Goal: Transaction & Acquisition: Book appointment/travel/reservation

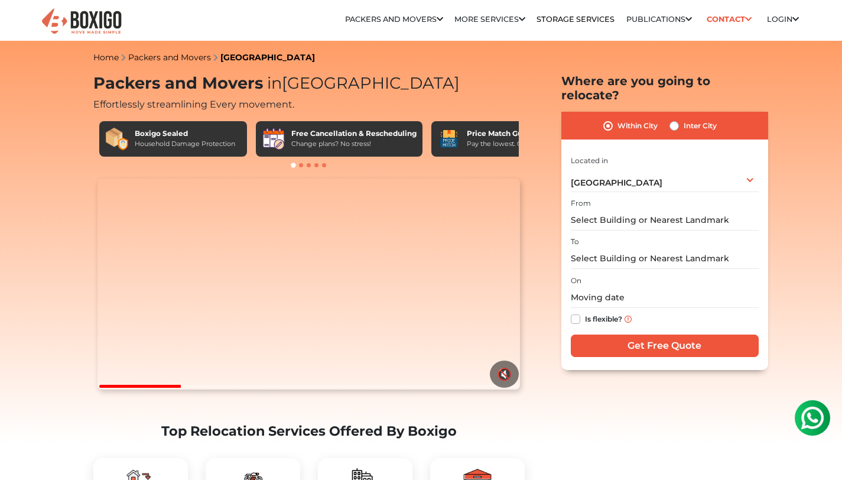
click at [615, 196] on div "From" at bounding box center [665, 213] width 188 height 35
click at [611, 210] on input "text" at bounding box center [665, 220] width 188 height 21
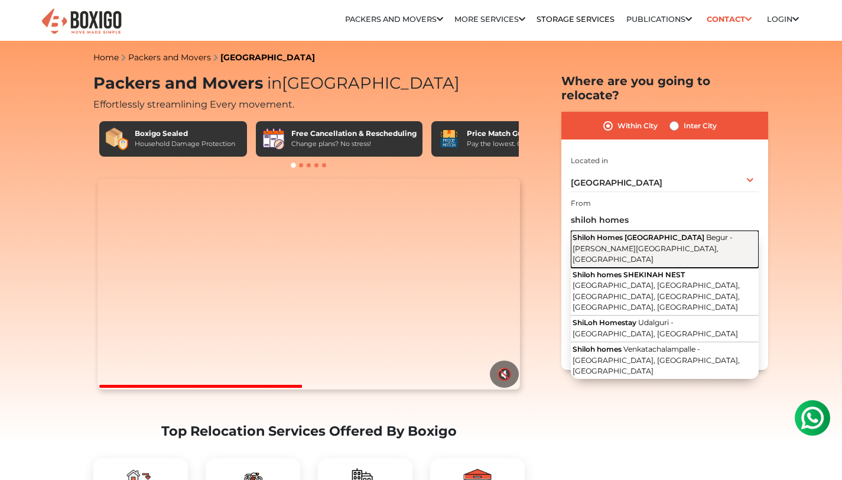
click at [614, 235] on span "Begur - Koppa Road, Hullahalli, Bengaluru, Karnataka" at bounding box center [653, 248] width 160 height 31
type input "Shiloh Homes Banglore, Begur - Koppa Road, Hullahalli, Bengaluru, Karnataka"
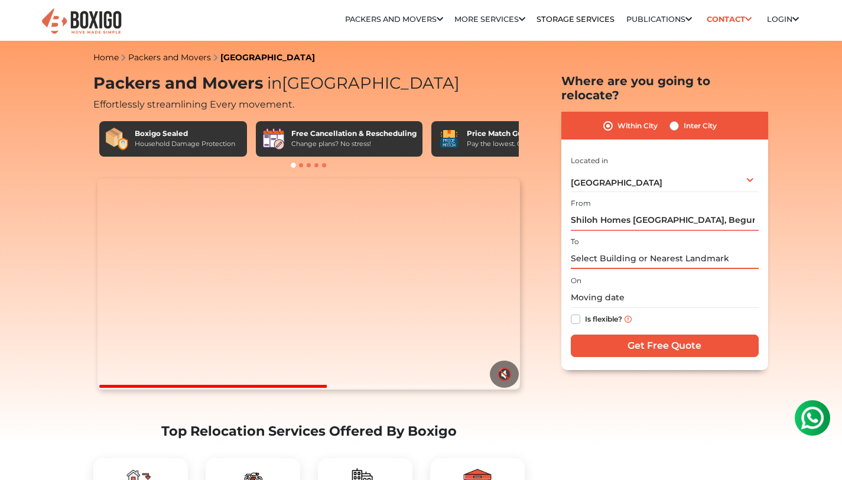
click at [613, 248] on input "text" at bounding box center [665, 258] width 188 height 21
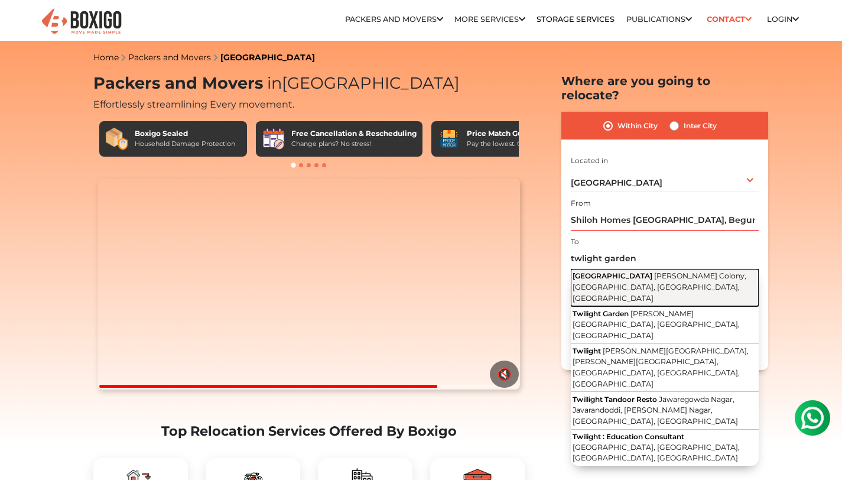
click at [620, 269] on button "Twilight Garden Road Kithaganur Colony, Kithiganur, Bengaluru, Karnataka" at bounding box center [665, 287] width 188 height 37
type input "Twilight Garden Road, Kithaganur Colony, Kithiganur, Bengaluru, Karnataka"
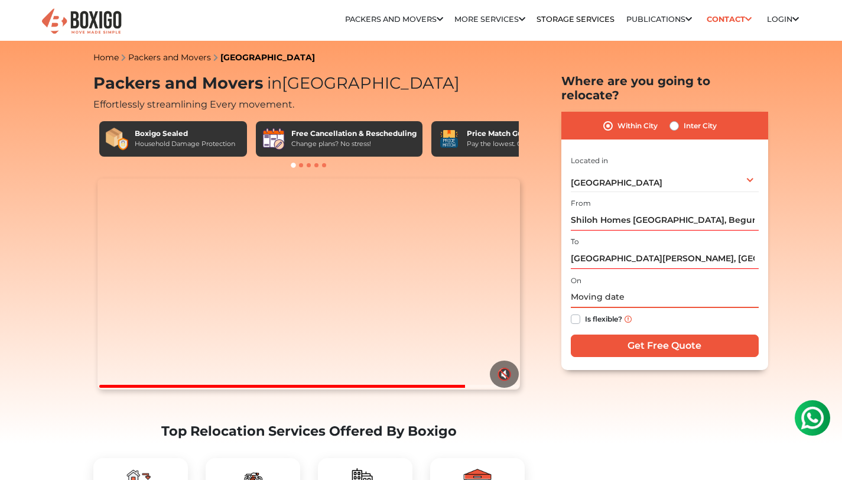
click at [589, 287] on input "text" at bounding box center [665, 297] width 188 height 21
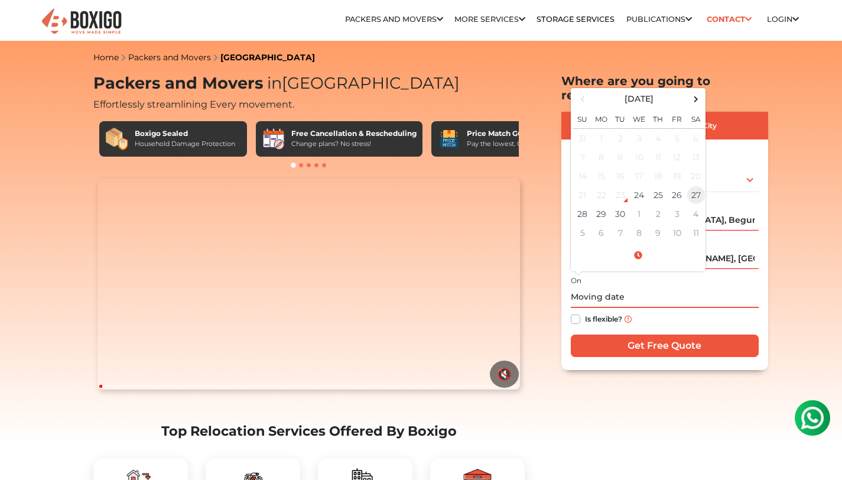
click at [690, 186] on td "27" at bounding box center [696, 195] width 19 height 19
click at [637, 245] on span at bounding box center [638, 255] width 130 height 21
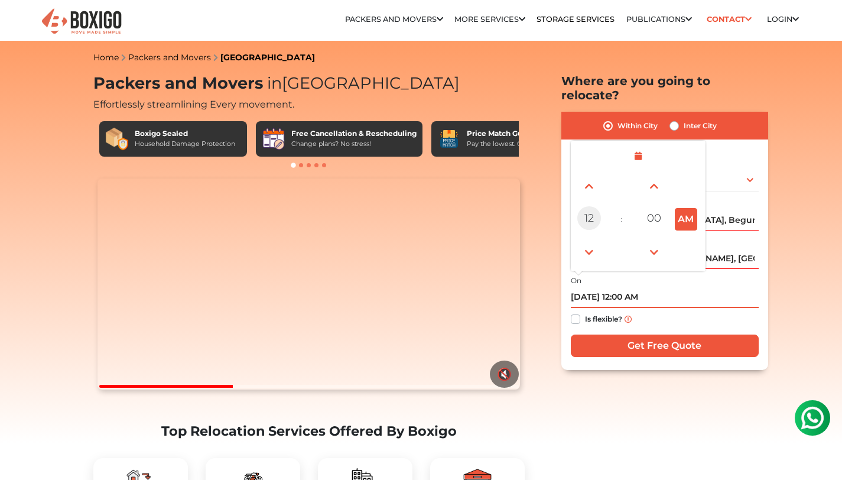
click at [591, 206] on span "12" at bounding box center [590, 218] width 24 height 24
click at [617, 239] on div "09" at bounding box center [623, 252] width 32 height 32
type input "09/27/2025 9:00 AM"
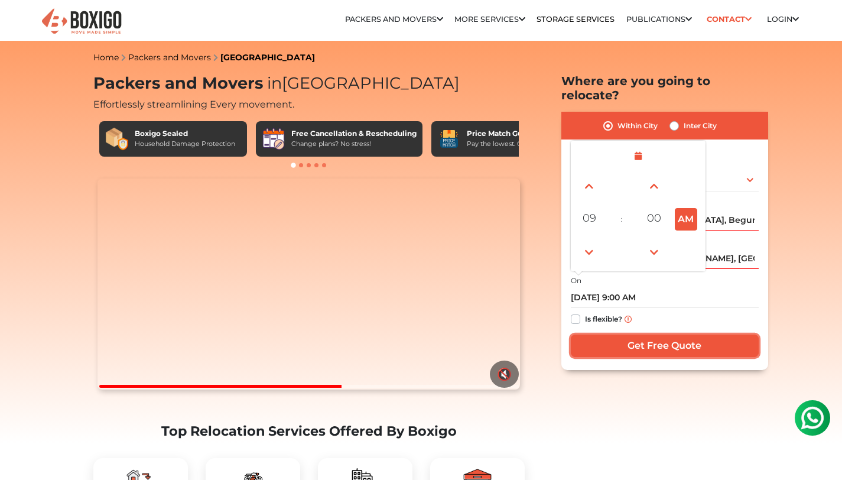
click at [629, 335] on input "Get Free Quote" at bounding box center [665, 346] width 188 height 22
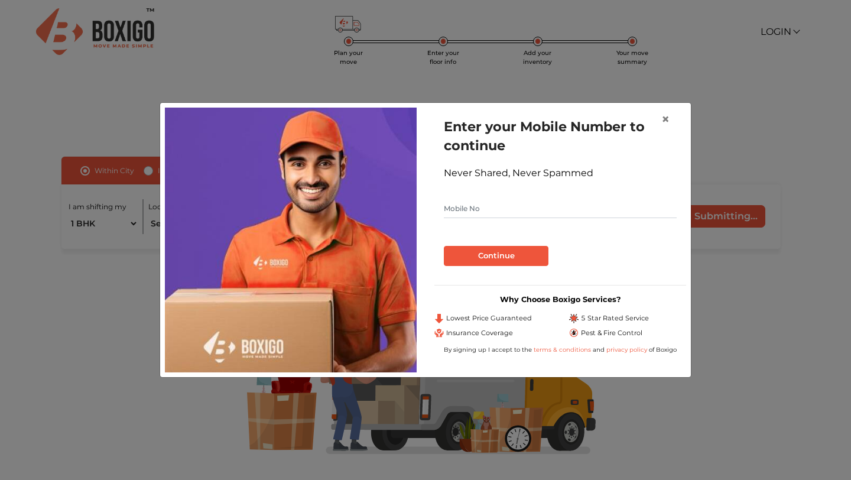
click at [466, 213] on input "text" at bounding box center [560, 208] width 233 height 19
type input "8374814111"
click at [484, 260] on button "Continue" at bounding box center [496, 256] width 105 height 20
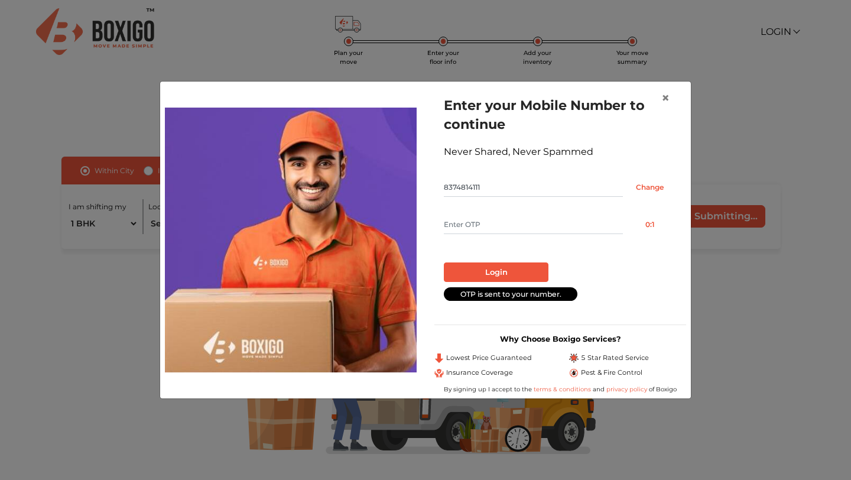
click at [482, 223] on input "text" at bounding box center [533, 224] width 179 height 19
type input "3371"
click at [489, 270] on button "Login" at bounding box center [496, 272] width 105 height 20
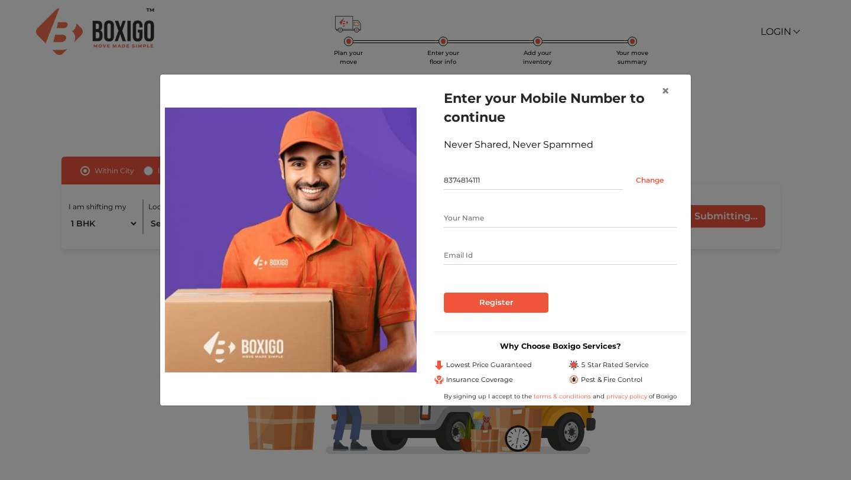
click at [468, 222] on input "text" at bounding box center [560, 218] width 233 height 19
type input "S"
type input "Madhavi"
type input "m"
type input "shshsai@gmail.com"
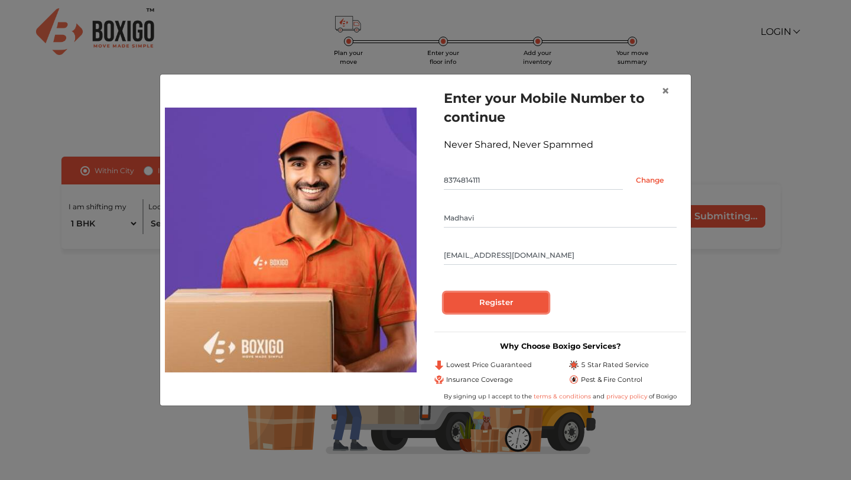
click at [493, 300] on input "Register" at bounding box center [496, 303] width 105 height 20
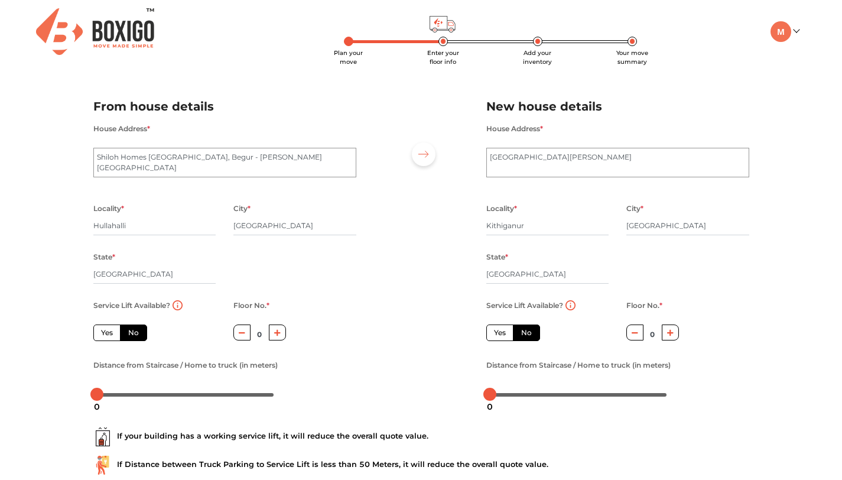
click at [128, 335] on label "No" at bounding box center [133, 333] width 27 height 17
click at [128, 335] on input "No" at bounding box center [132, 331] width 8 height 8
click at [128, 335] on label "No" at bounding box center [133, 333] width 27 height 17
click at [128, 335] on input "No" at bounding box center [132, 331] width 8 height 8
click at [128, 335] on label "No" at bounding box center [133, 333] width 27 height 17
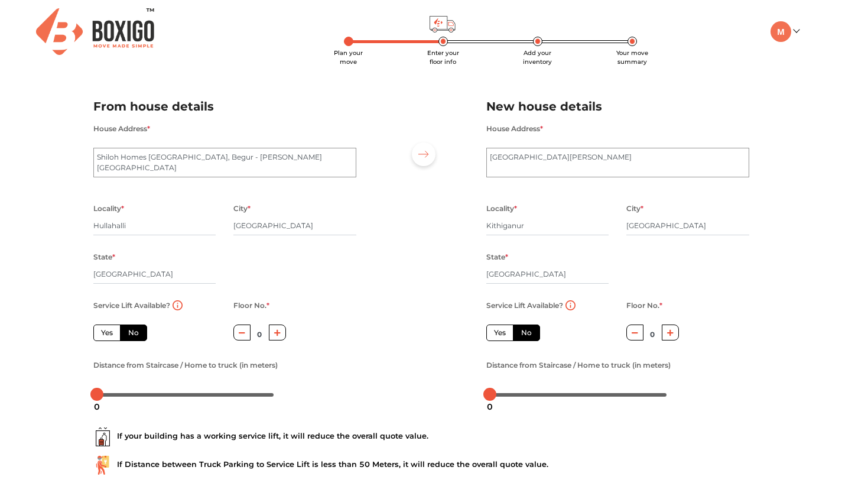
click at [128, 335] on input "No" at bounding box center [132, 331] width 8 height 8
radio input "true"
click at [108, 337] on label "Yes" at bounding box center [106, 333] width 27 height 17
click at [108, 335] on input "Yes" at bounding box center [105, 331] width 8 height 8
radio input "true"
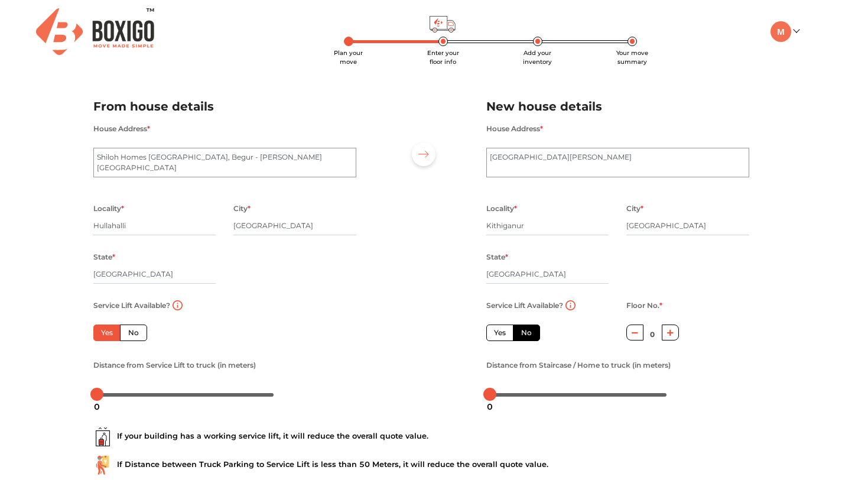
click at [129, 336] on label "No" at bounding box center [133, 333] width 27 height 17
click at [129, 335] on input "No" at bounding box center [132, 331] width 8 height 8
radio input "true"
click at [278, 331] on icon "button" at bounding box center [277, 332] width 7 height 7
type input "1"
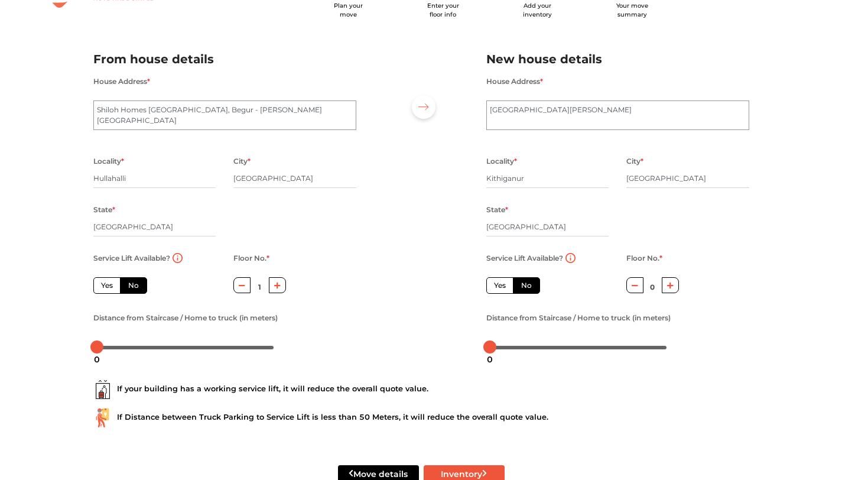
scroll to position [79, 0]
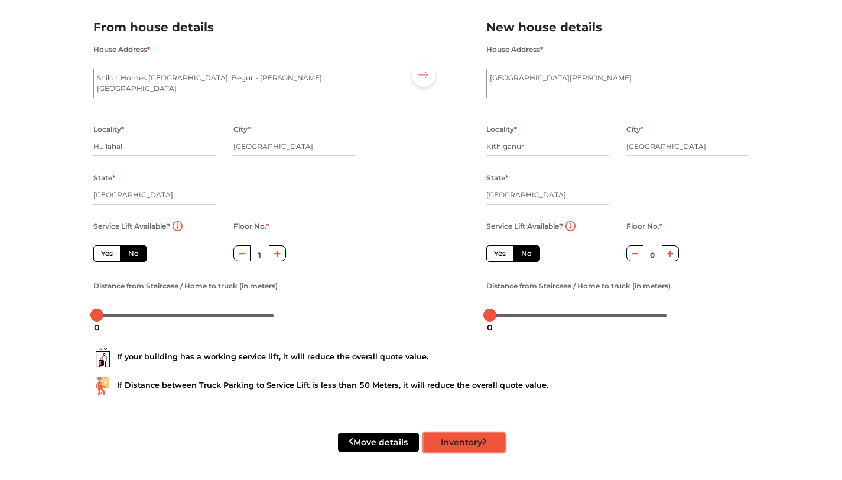
click at [448, 440] on button "Inventory" at bounding box center [464, 442] width 81 height 18
radio input "true"
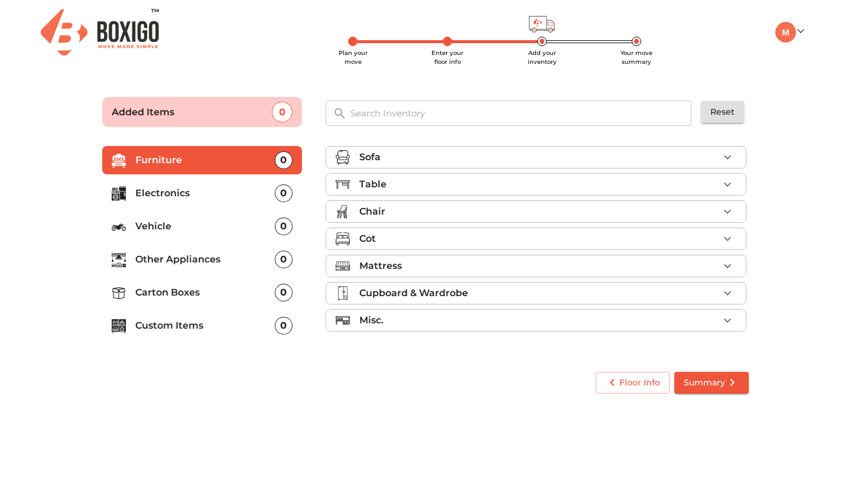
click at [390, 154] on div "Sofa" at bounding box center [538, 157] width 359 height 14
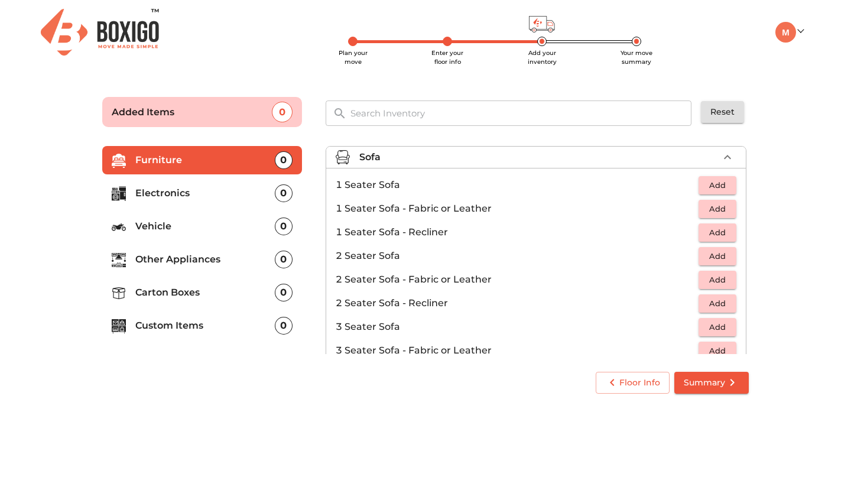
click at [706, 325] on span "Add" at bounding box center [718, 327] width 26 height 14
click at [192, 164] on p "Furniture" at bounding box center [205, 160] width 140 height 14
click at [702, 381] on span "Summary" at bounding box center [712, 382] width 56 height 15
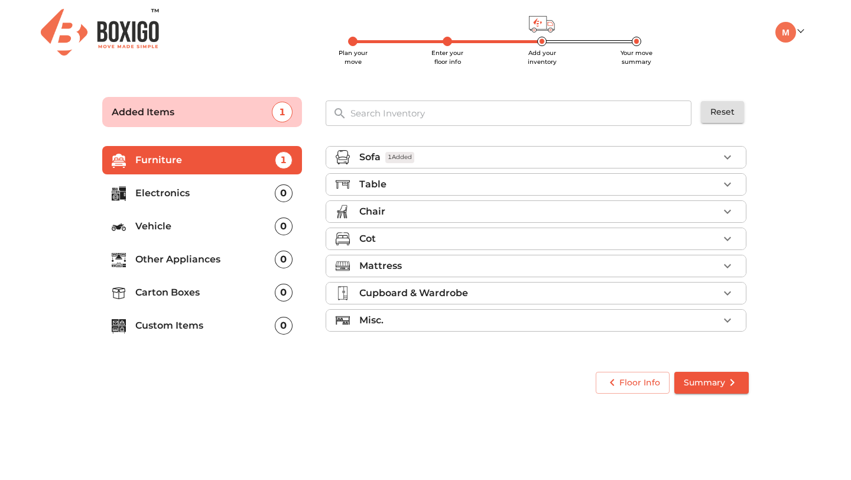
click at [375, 189] on p "Table" at bounding box center [372, 184] width 27 height 14
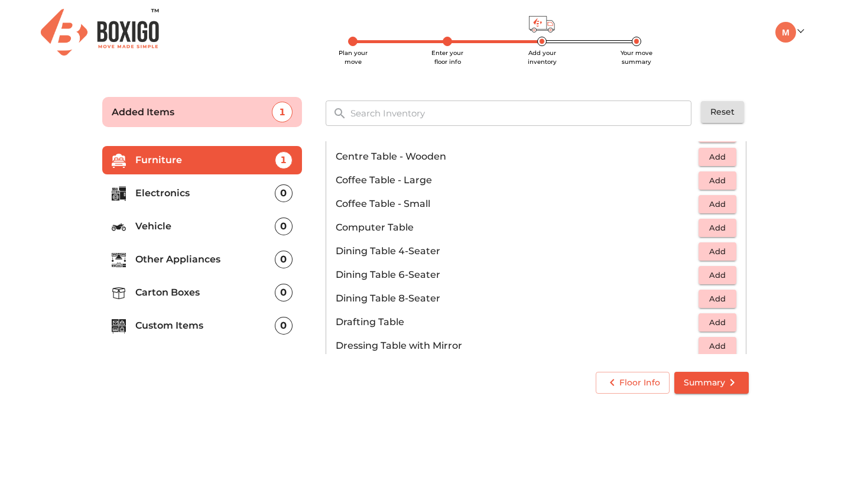
scroll to position [153, 0]
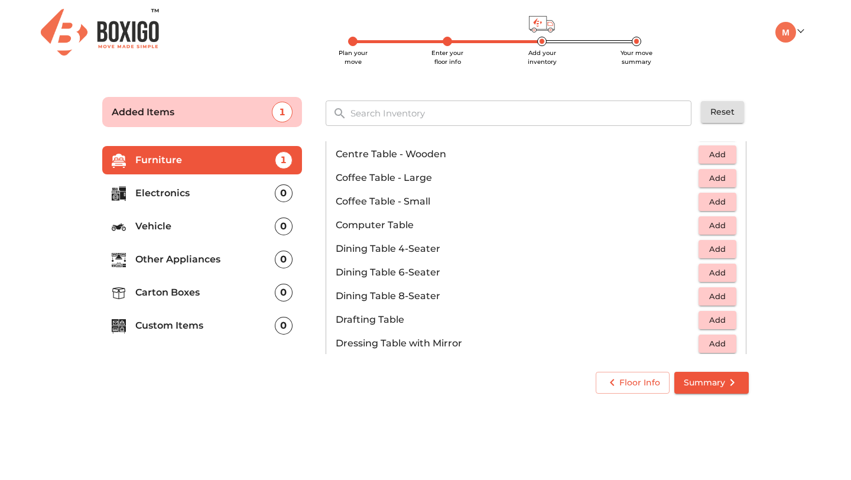
click at [705, 228] on span "Add" at bounding box center [718, 226] width 26 height 14
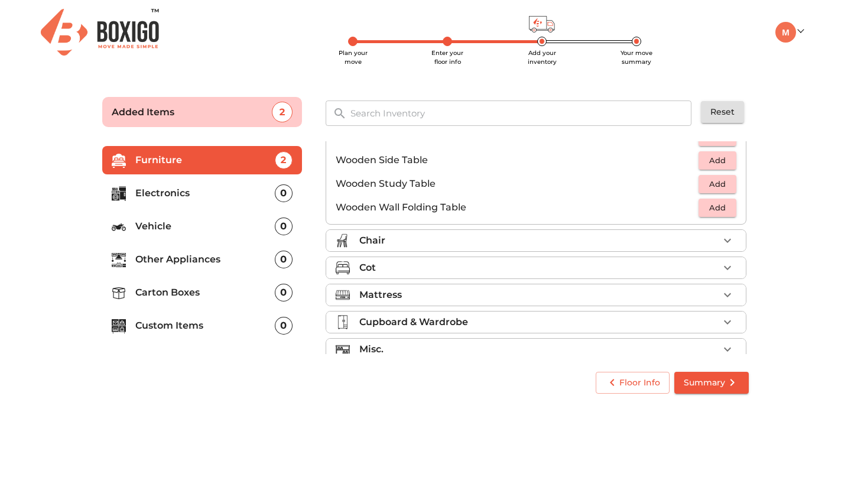
scroll to position [812, 0]
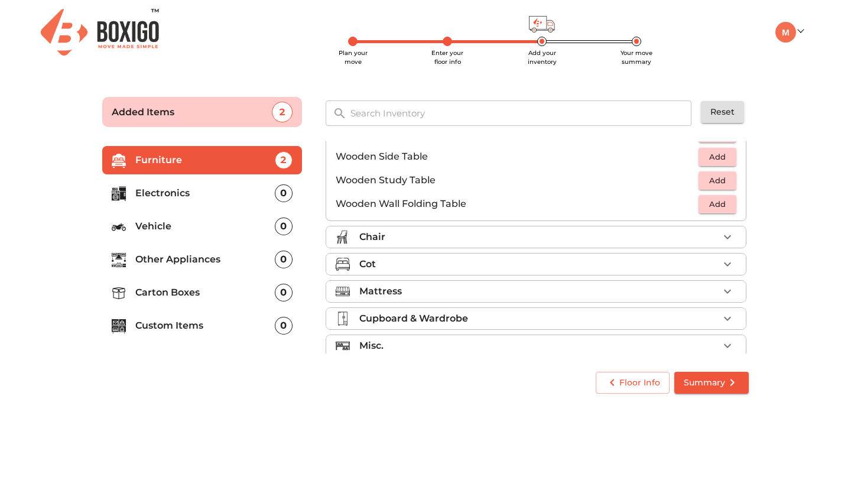
click at [499, 241] on div "Chair" at bounding box center [538, 237] width 359 height 14
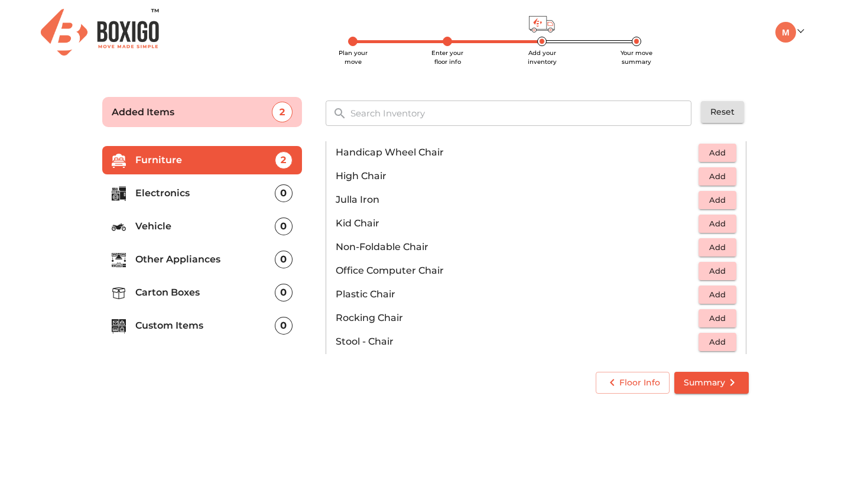
scroll to position [310, 0]
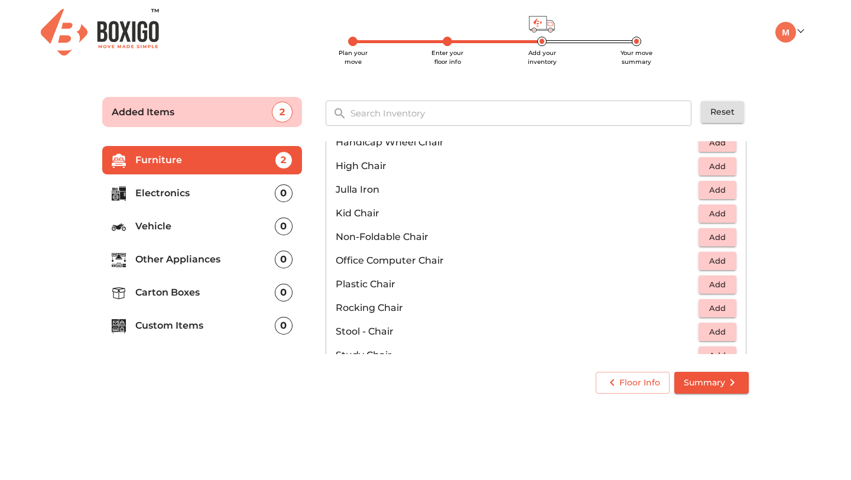
click at [712, 232] on span "Add" at bounding box center [718, 238] width 26 height 14
click at [724, 235] on icon "button" at bounding box center [728, 237] width 14 height 14
click at [533, 416] on body "Plan your move Enter your floor info Add your inventory Your move summary My Mo…" at bounding box center [425, 240] width 851 height 480
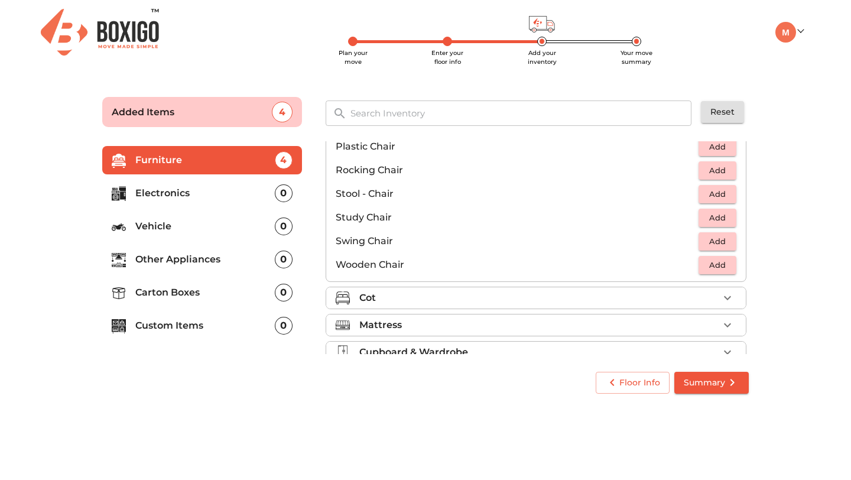
scroll to position [494, 0]
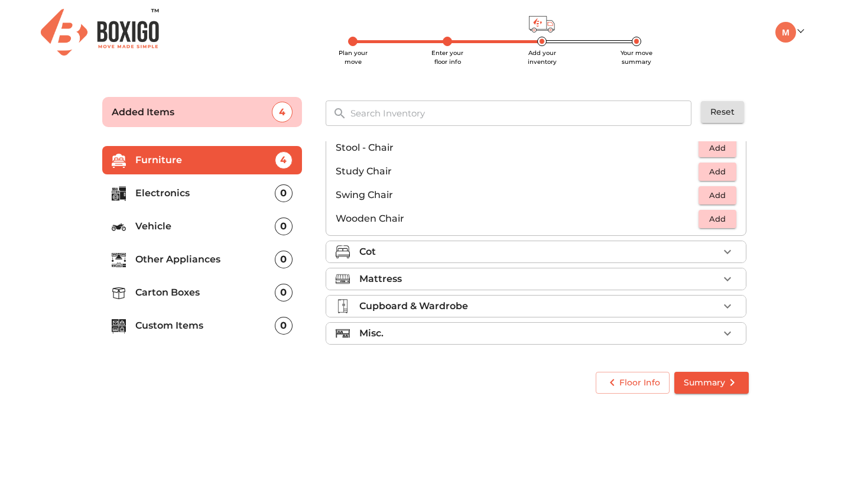
click at [418, 242] on li "Cot" at bounding box center [536, 251] width 420 height 21
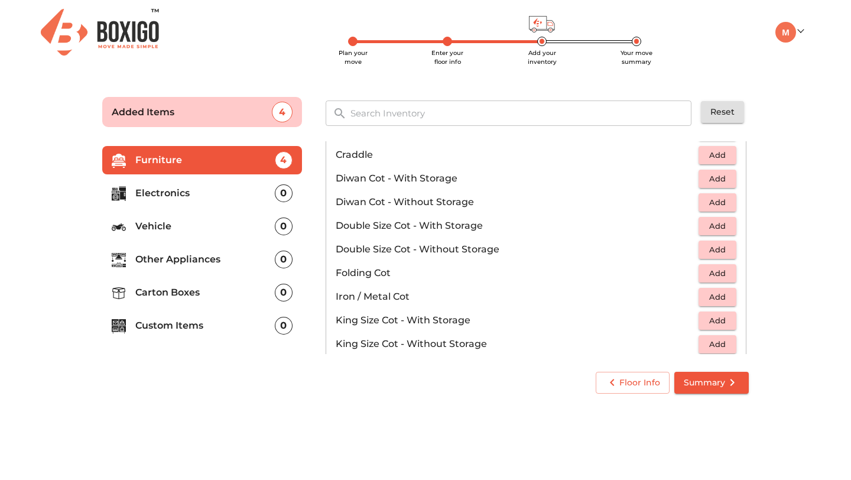
scroll to position [162, 0]
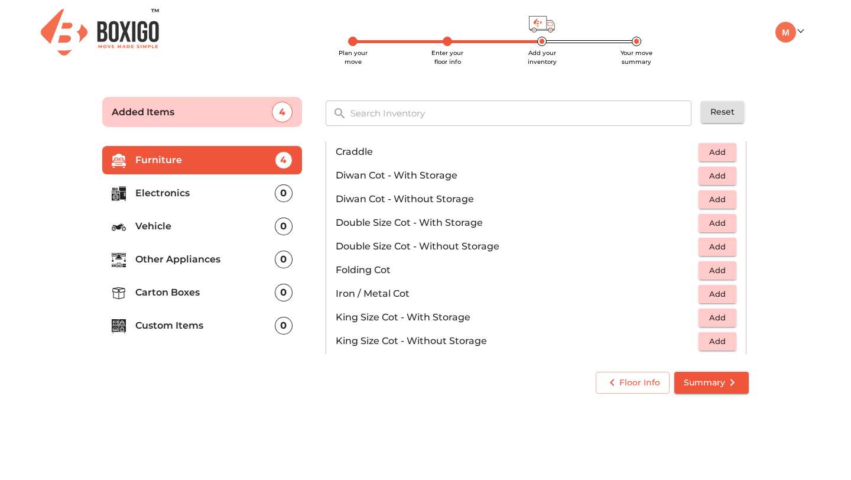
click at [715, 290] on span "Add" at bounding box center [718, 294] width 26 height 14
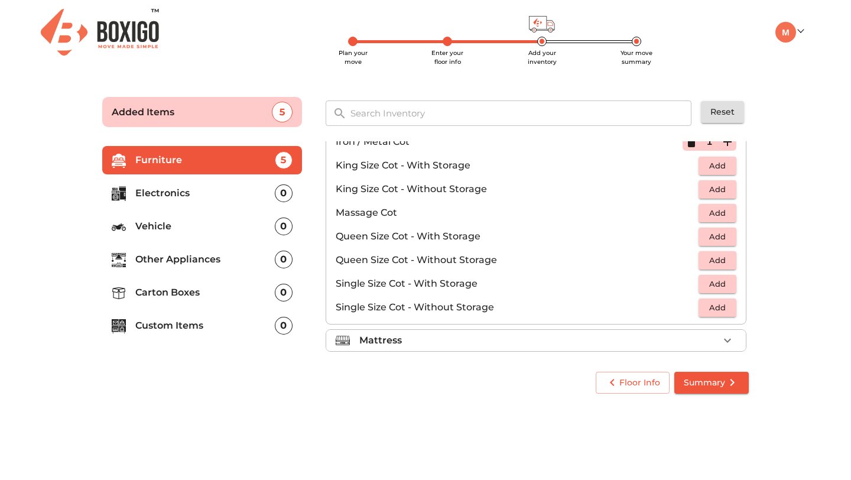
scroll to position [375, 0]
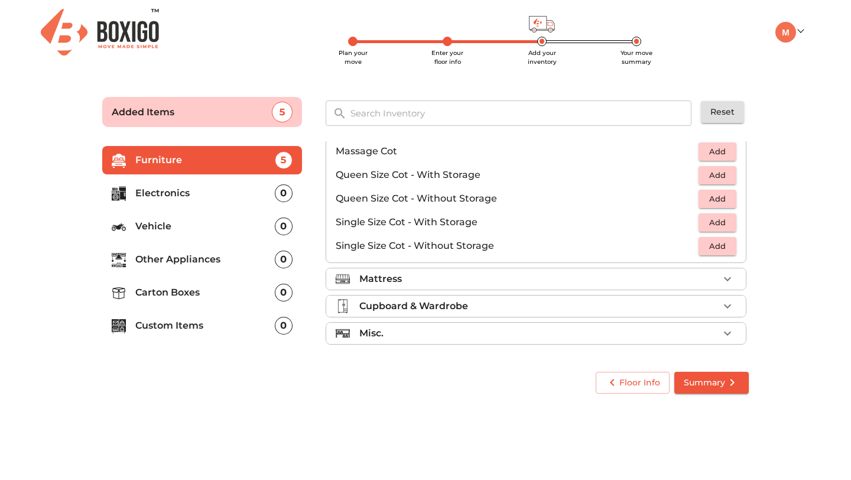
click at [391, 280] on p "Mattress" at bounding box center [380, 279] width 43 height 14
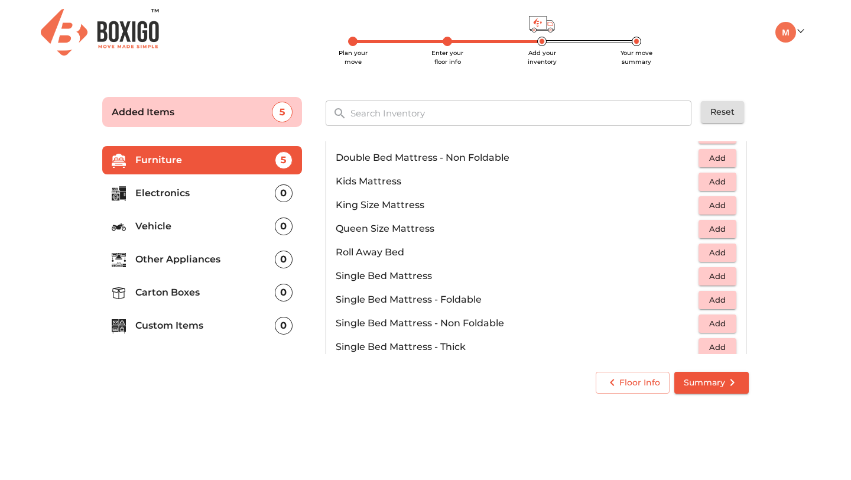
scroll to position [133, 0]
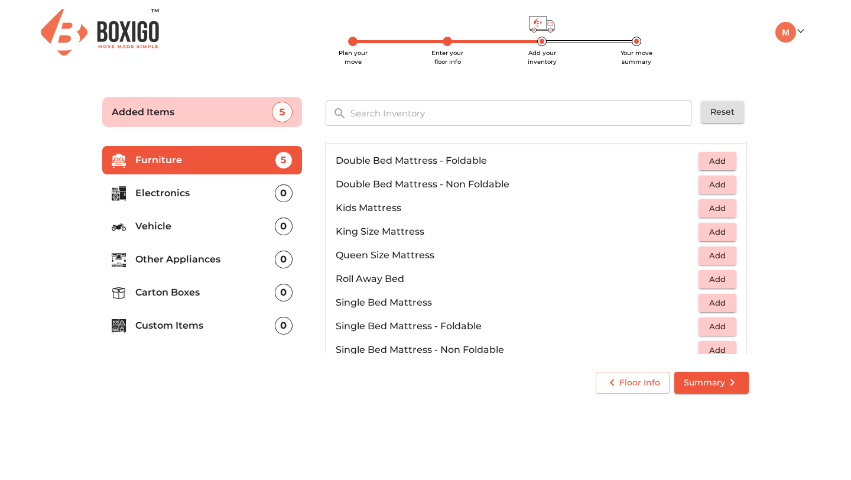
click at [716, 231] on span "Add" at bounding box center [718, 232] width 26 height 14
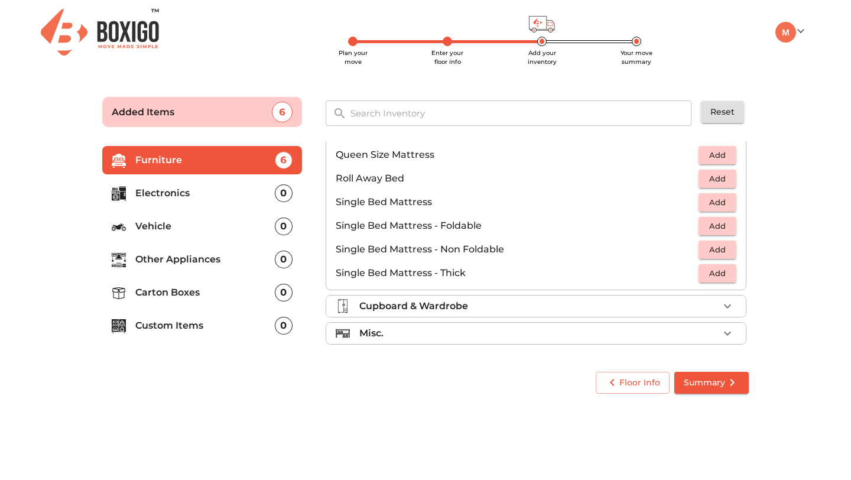
click at [484, 303] on div "Cupboard & Wardrobe" at bounding box center [538, 306] width 359 height 14
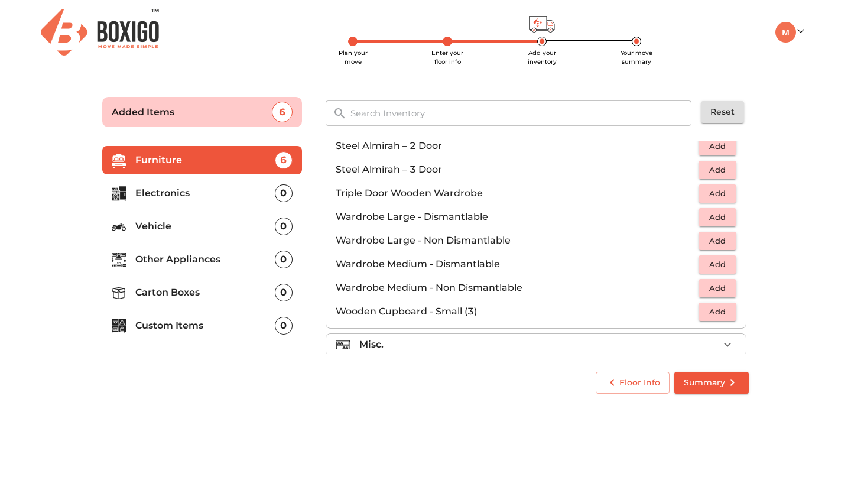
scroll to position [399, 0]
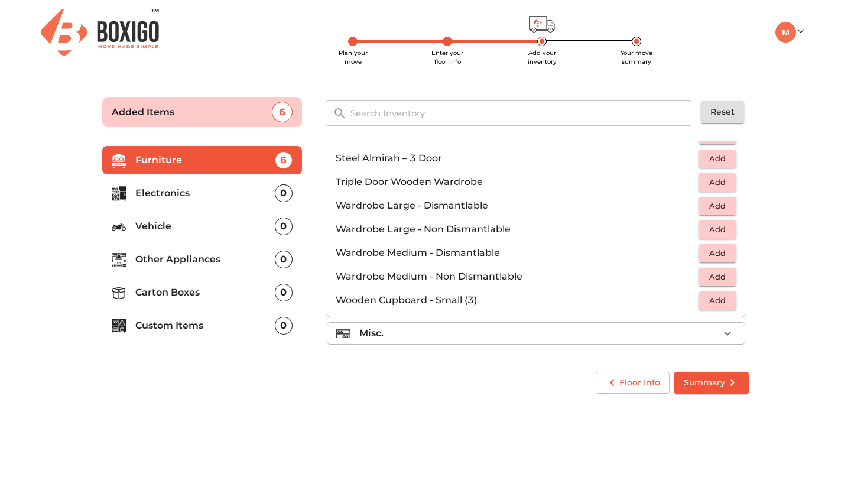
click at [468, 335] on div "Misc." at bounding box center [538, 333] width 359 height 14
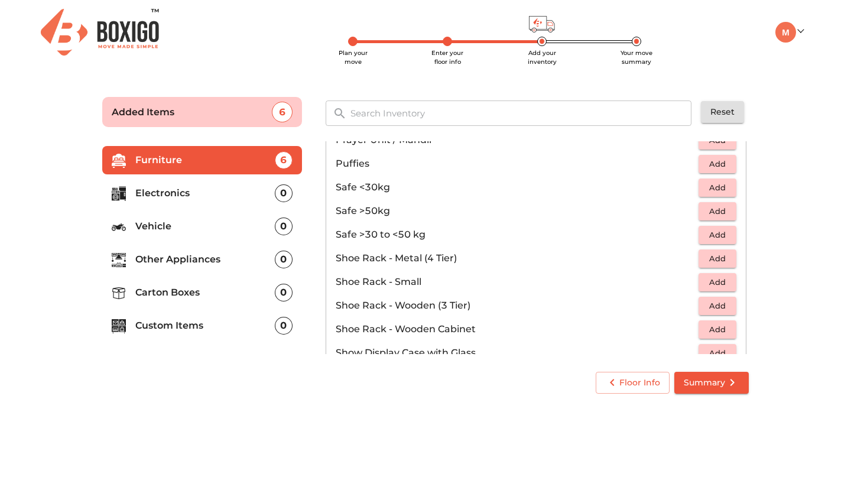
scroll to position [528, 0]
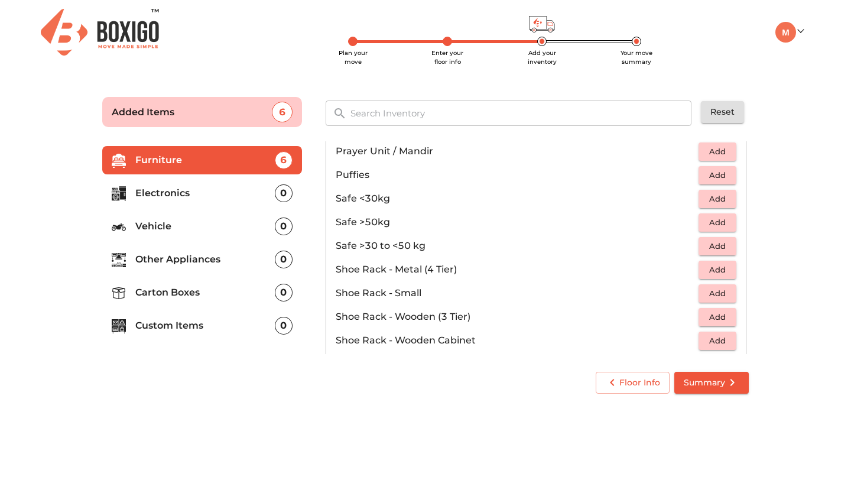
click at [226, 349] on ul "Furniture 6 Electronics 0 Vehicle 0 Other Appliances 0 Carton Boxes 0 Custom It…" at bounding box center [202, 245] width 200 height 208
click at [249, 197] on p "Electronics" at bounding box center [205, 193] width 140 height 14
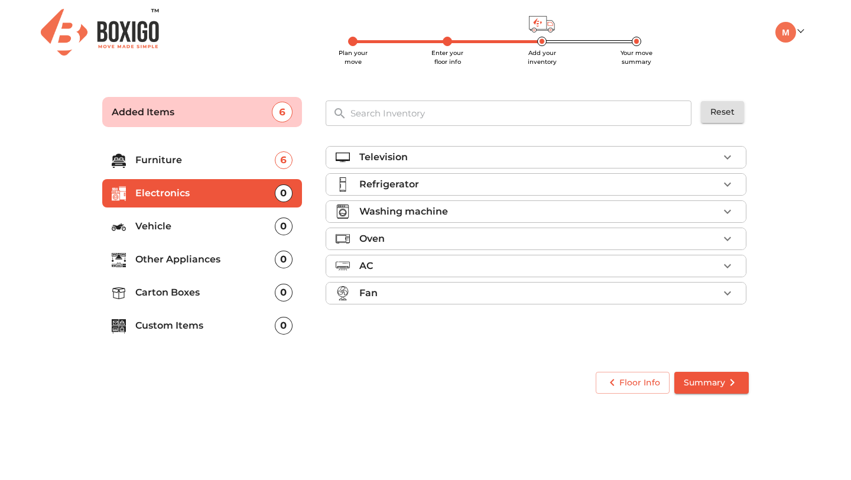
scroll to position [0, 0]
click at [407, 151] on p "Television" at bounding box center [383, 157] width 48 height 14
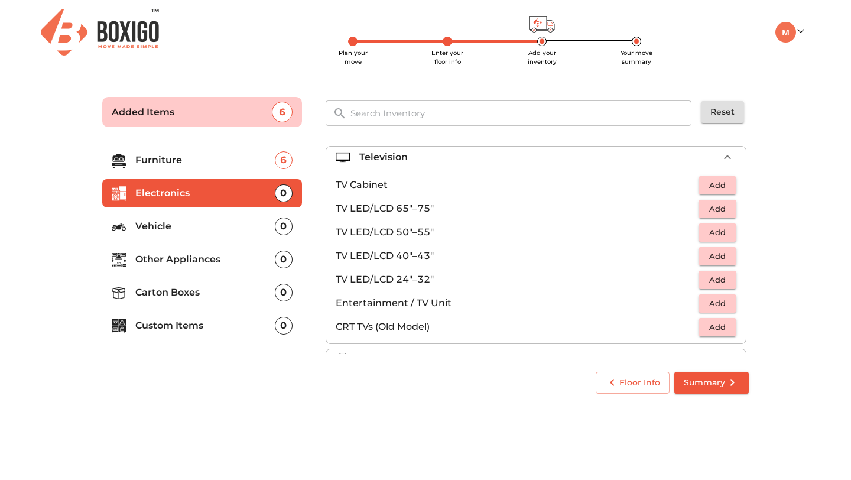
click at [719, 233] on span "Add" at bounding box center [718, 233] width 26 height 14
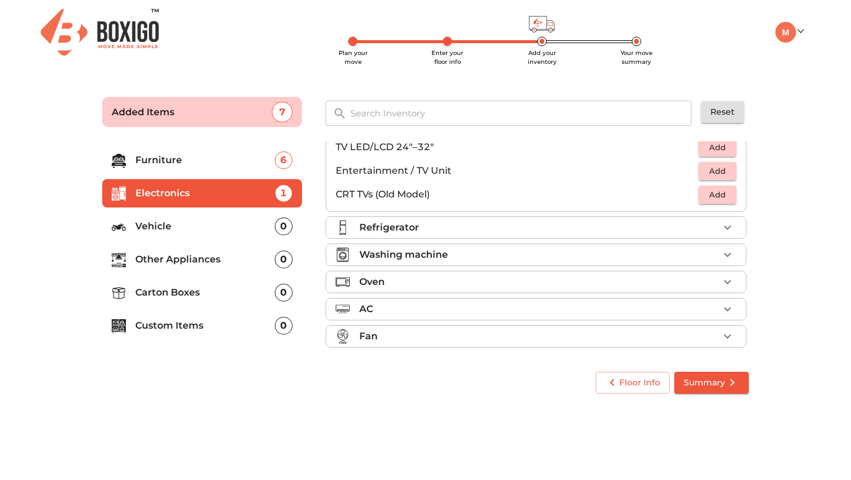
scroll to position [135, 0]
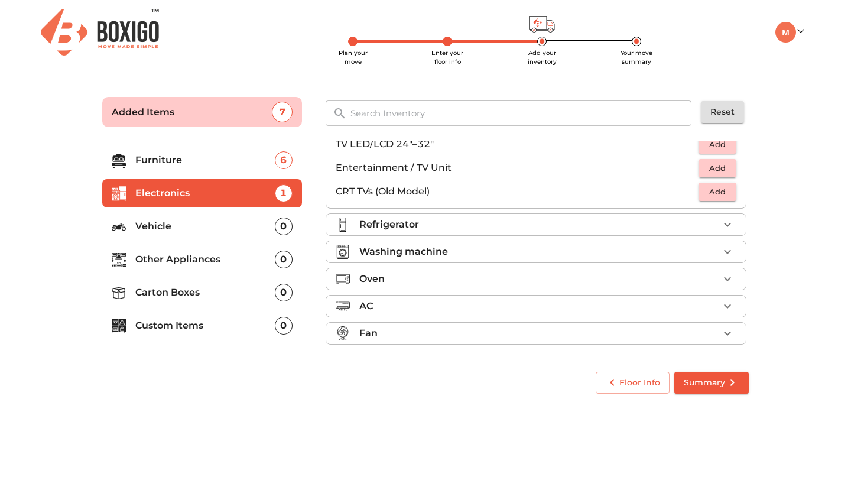
click at [419, 227] on div "Refrigerator" at bounding box center [538, 225] width 359 height 14
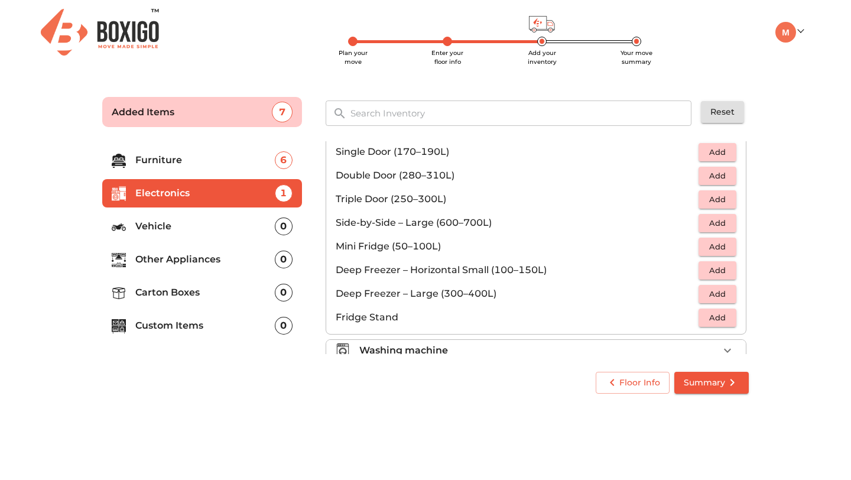
scroll to position [56, 0]
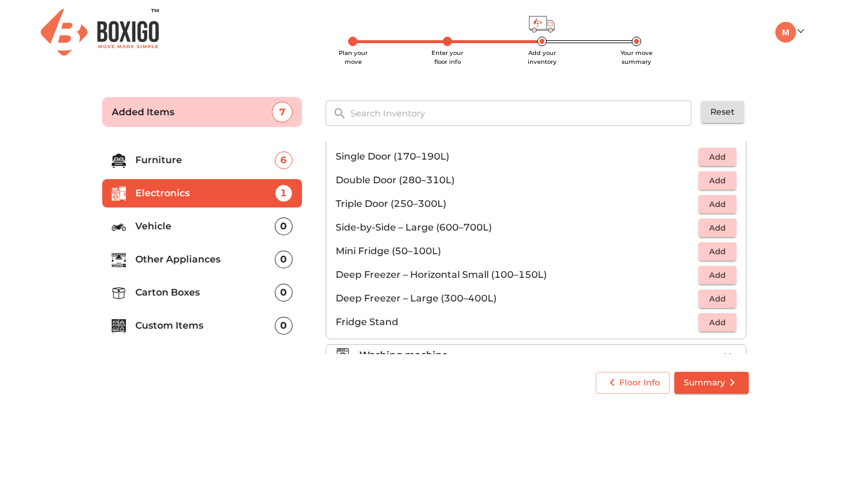
click at [714, 219] on button "Add" at bounding box center [718, 228] width 38 height 18
click at [689, 228] on icon "button" at bounding box center [692, 227] width 14 height 14
click at [711, 186] on span "Add" at bounding box center [718, 181] width 26 height 14
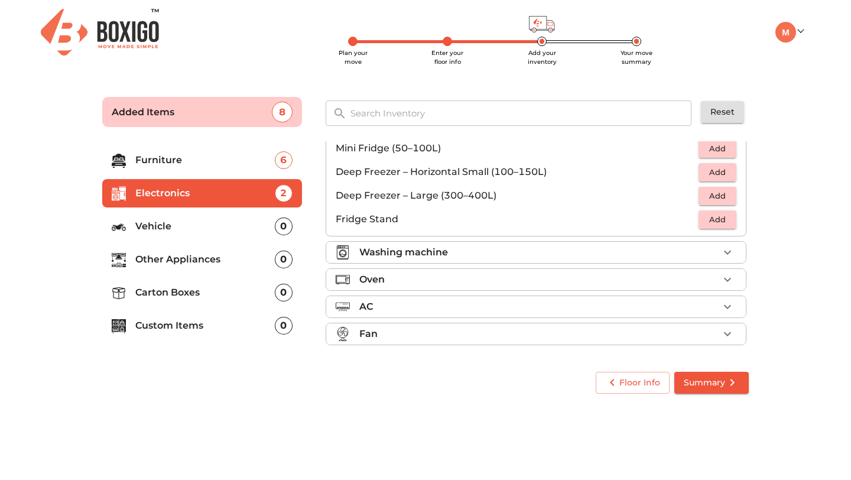
click at [479, 251] on div "Washing machine" at bounding box center [538, 252] width 359 height 14
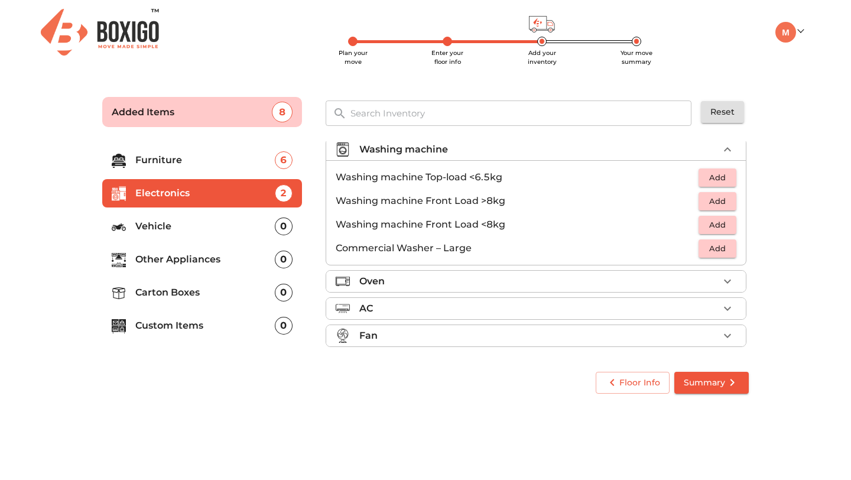
scroll to position [56, 0]
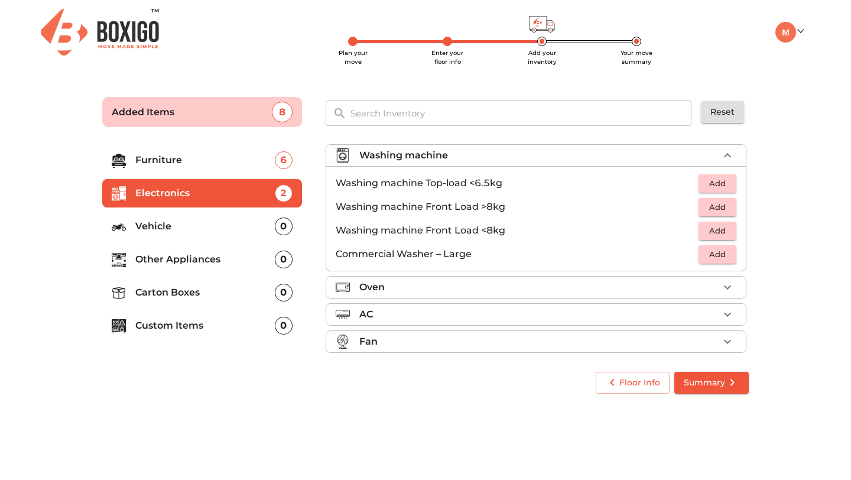
click at [713, 182] on span "Add" at bounding box center [718, 184] width 26 height 14
click at [180, 223] on p "Vehicle" at bounding box center [205, 226] width 140 height 14
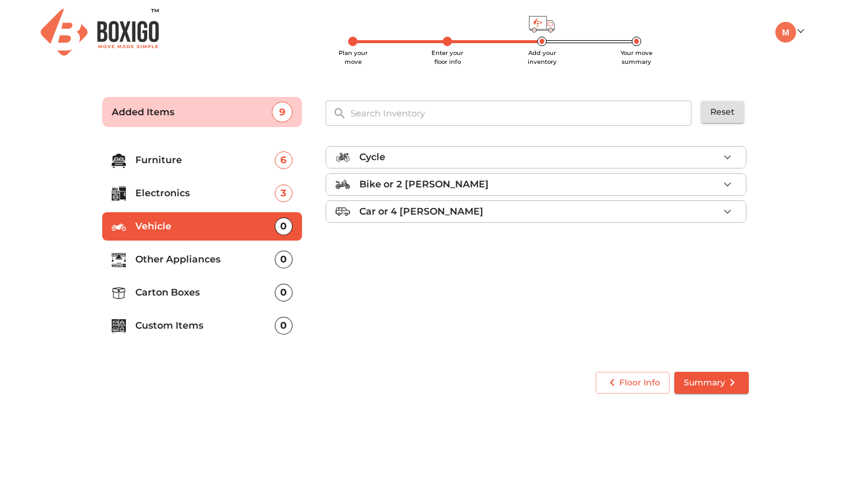
click at [725, 184] on icon "button" at bounding box center [727, 185] width 7 height 4
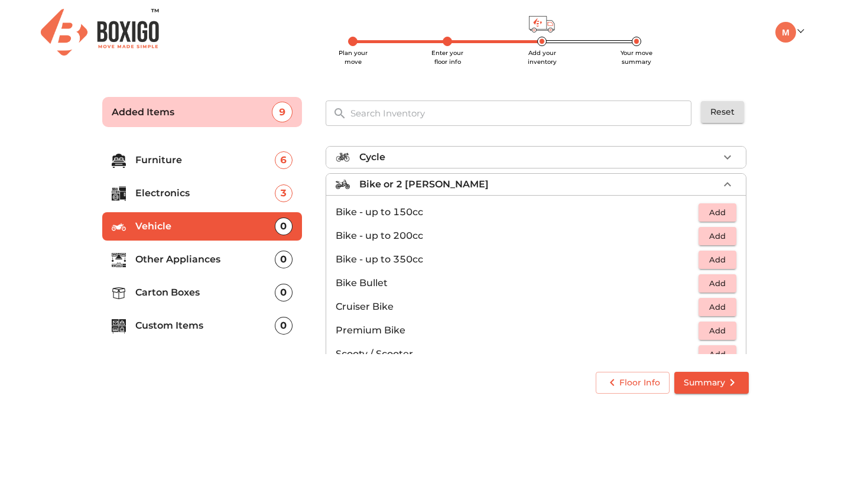
click at [713, 208] on span "Add" at bounding box center [718, 213] width 26 height 14
click at [213, 379] on div "Floor Info Summary" at bounding box center [426, 382] width 656 height 31
click at [212, 265] on p "Other Appliances" at bounding box center [205, 259] width 140 height 14
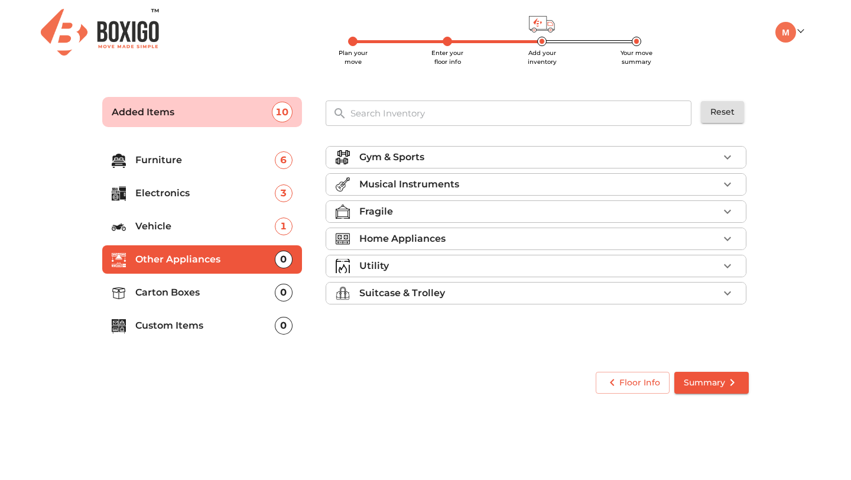
click at [393, 236] on p "Home Appliances" at bounding box center [402, 239] width 86 height 14
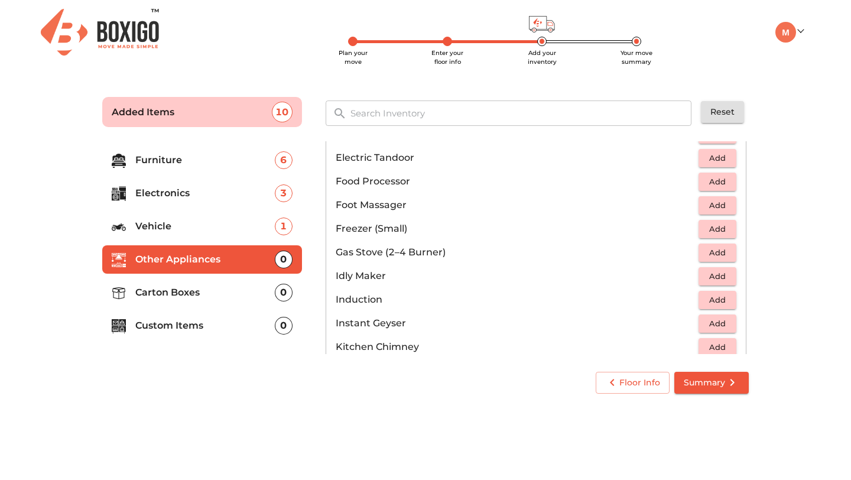
scroll to position [492, 0]
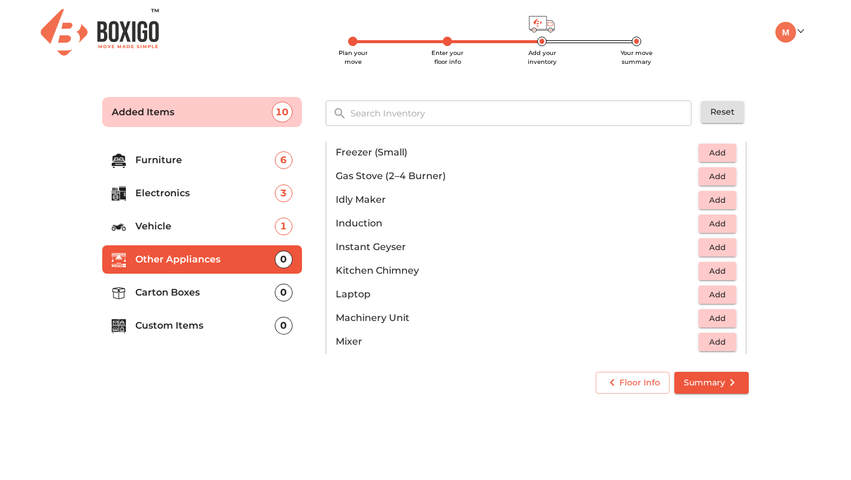
click at [716, 173] on span "Add" at bounding box center [718, 177] width 26 height 14
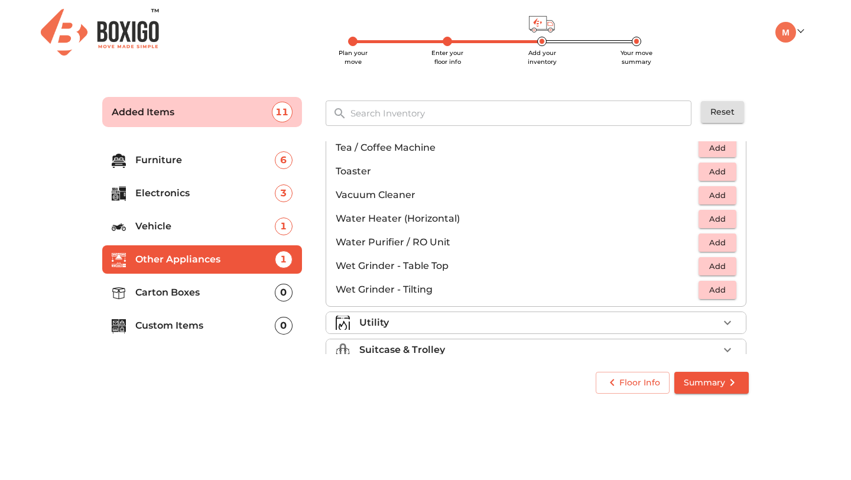
scroll to position [821, 0]
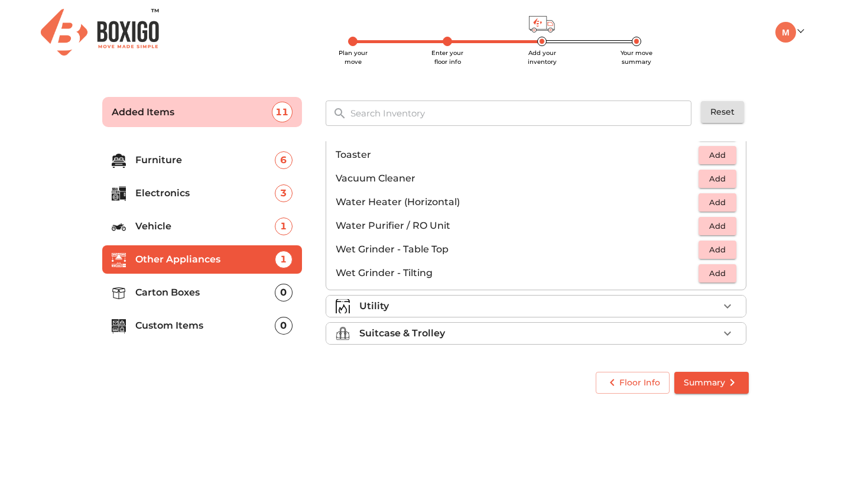
click at [382, 307] on p "Utility" at bounding box center [374, 306] width 30 height 14
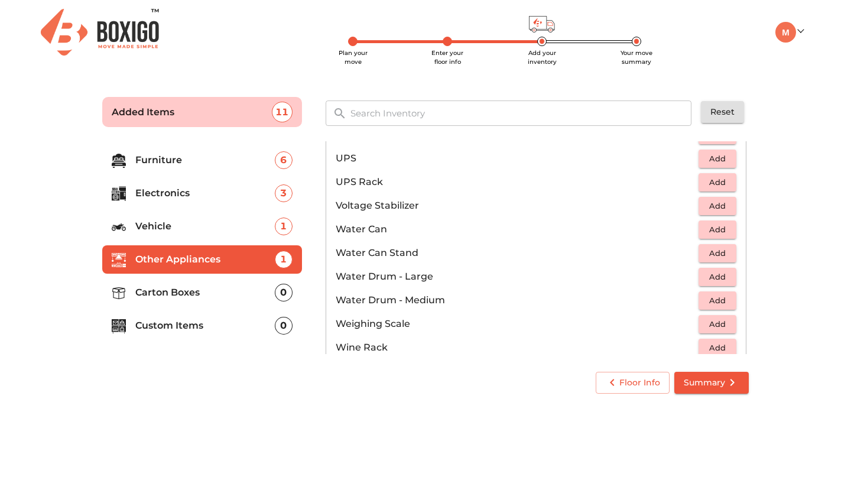
scroll to position [820, 0]
click at [708, 232] on span "Add" at bounding box center [718, 230] width 26 height 14
click at [716, 207] on span "Add" at bounding box center [718, 207] width 26 height 14
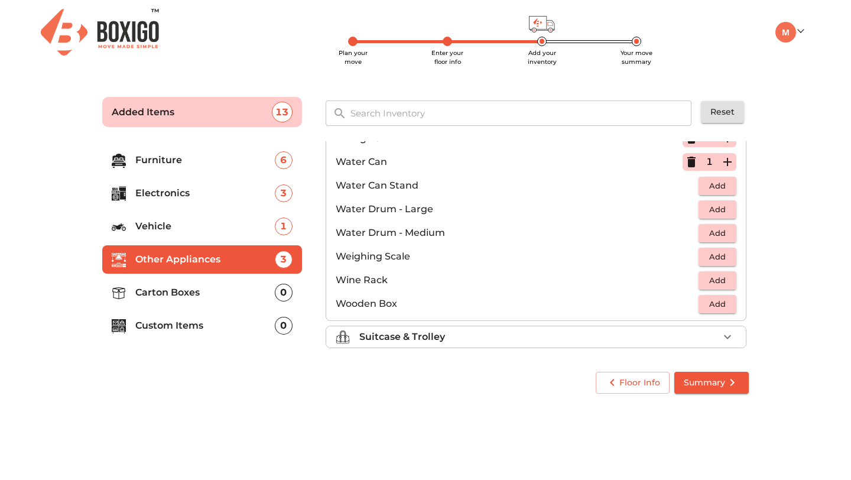
scroll to position [892, 0]
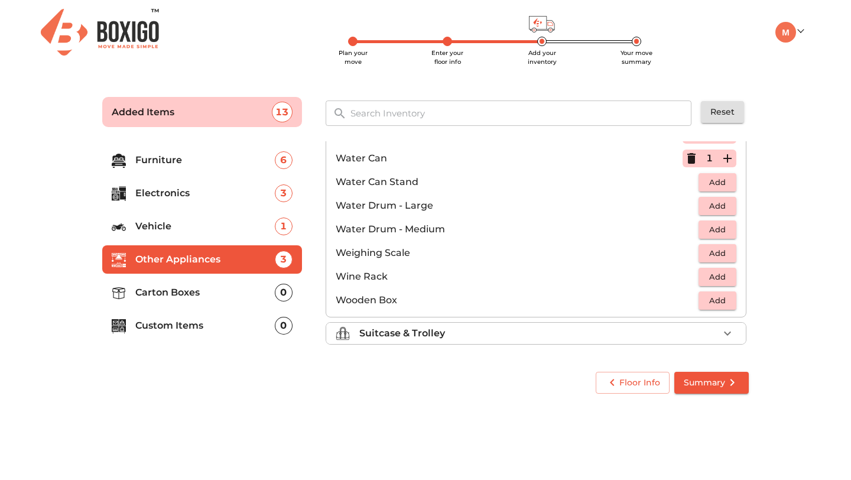
click at [690, 339] on div "Suitcase & Trolley" at bounding box center [538, 333] width 359 height 14
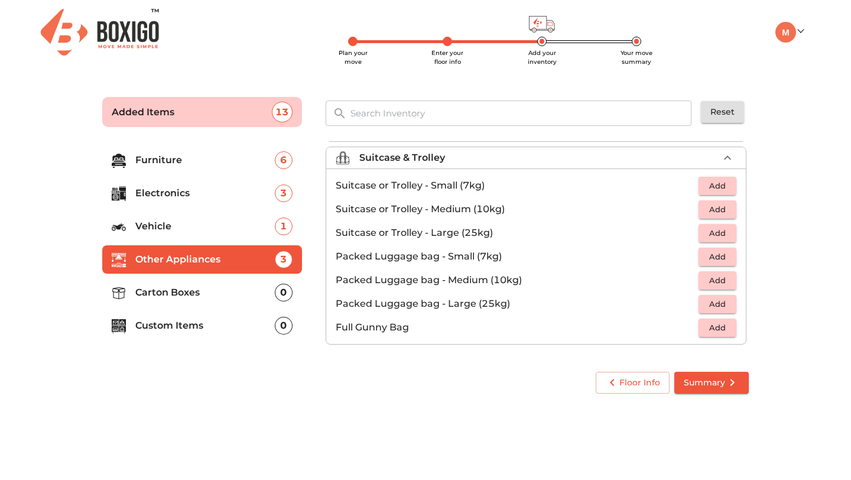
scroll to position [135, 0]
click at [721, 186] on span "Add" at bounding box center [718, 186] width 26 height 14
click at [241, 288] on p "Carton Boxes" at bounding box center [205, 293] width 140 height 14
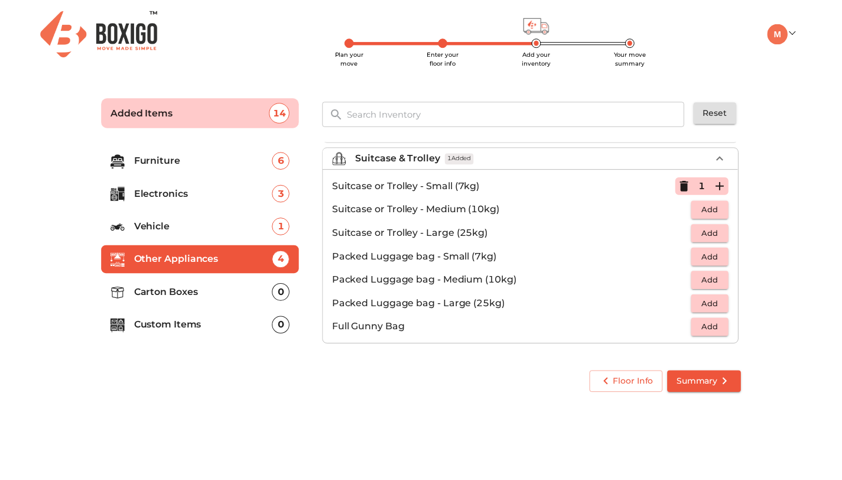
scroll to position [0, 0]
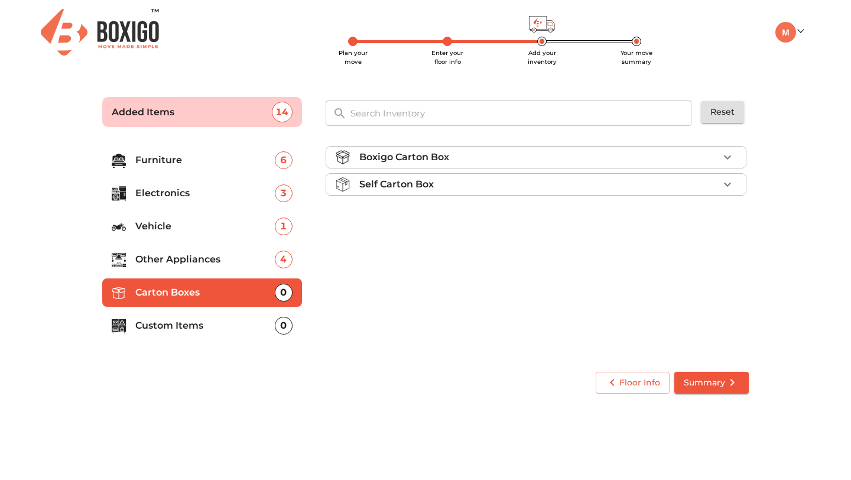
click at [421, 158] on p "Boxigo Carton Box" at bounding box center [404, 157] width 90 height 14
click at [716, 190] on span "Add" at bounding box center [718, 186] width 26 height 14
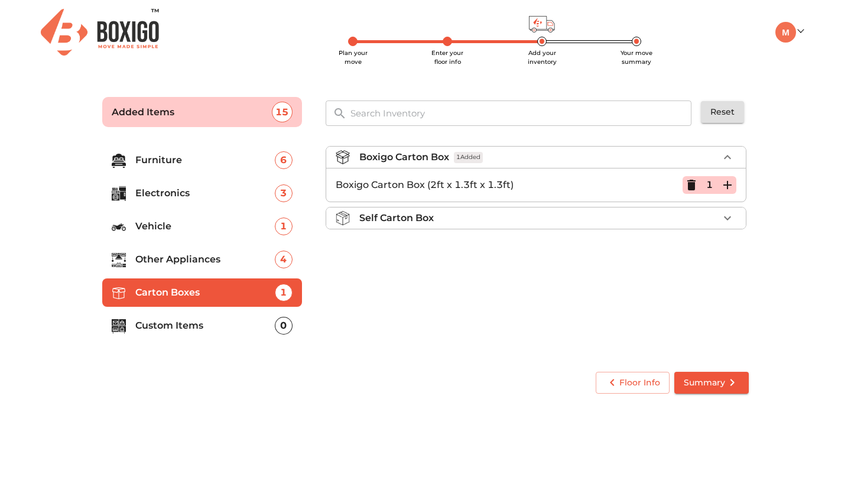
click at [732, 184] on icon "button" at bounding box center [728, 185] width 14 height 14
click at [729, 184] on icon "button" at bounding box center [728, 185] width 8 height 8
click at [237, 326] on p "Custom Items" at bounding box center [205, 326] width 140 height 14
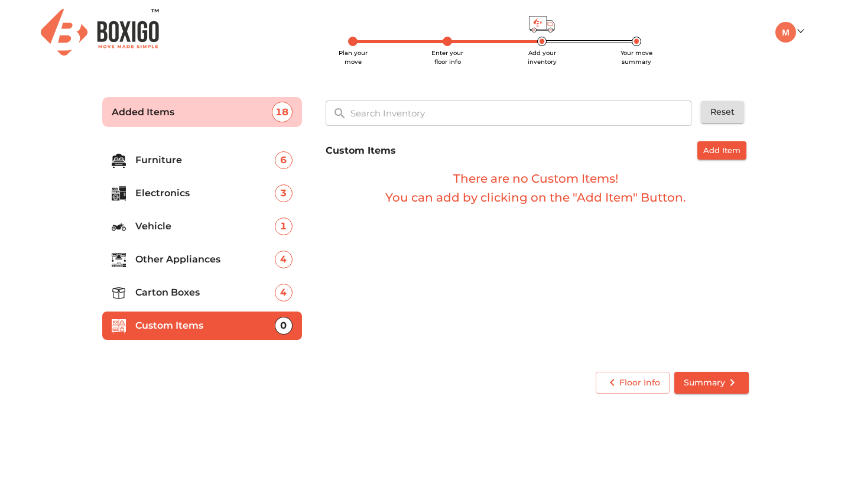
click at [698, 384] on span "Summary" at bounding box center [712, 382] width 56 height 15
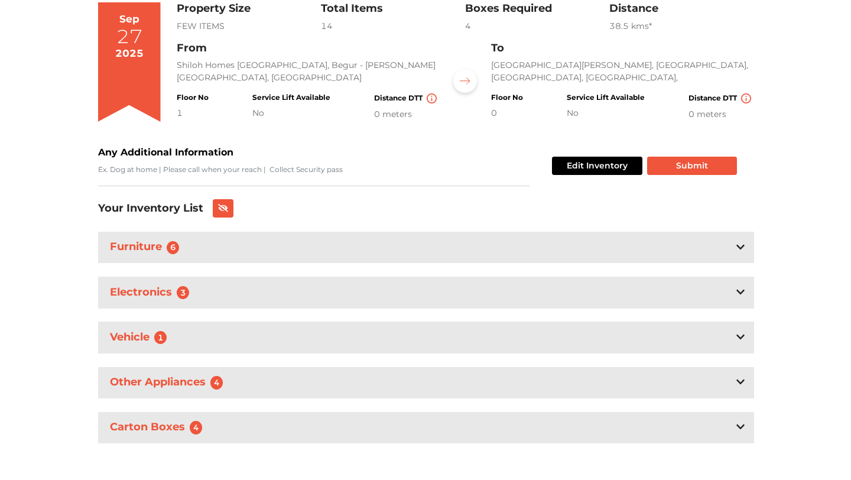
scroll to position [113, 0]
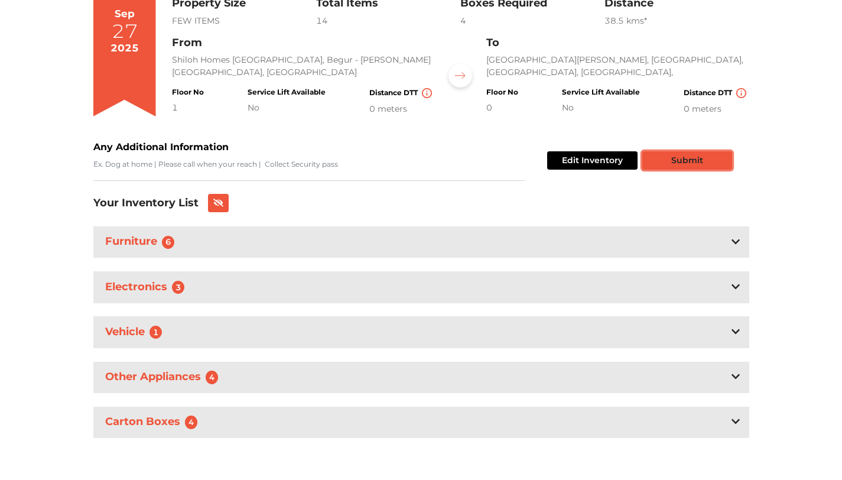
click at [700, 155] on button "Submit" at bounding box center [688, 160] width 90 height 18
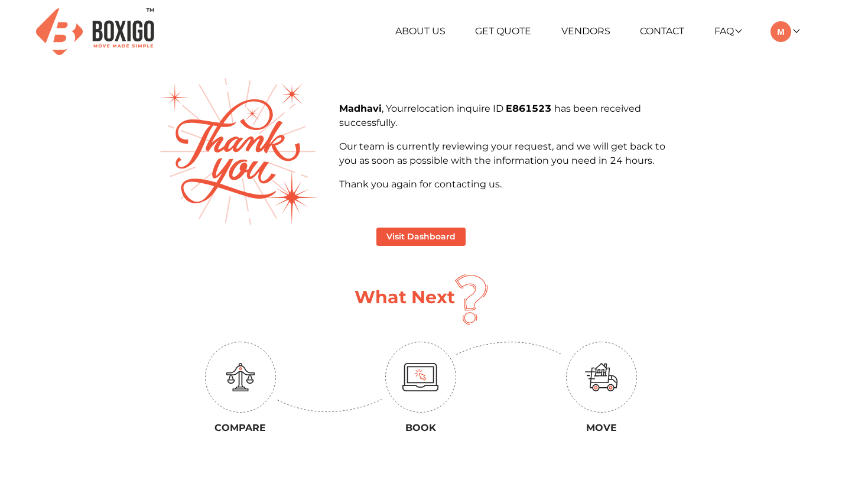
click at [140, 28] on img at bounding box center [95, 31] width 118 height 47
